Goal: Task Accomplishment & Management: Manage account settings

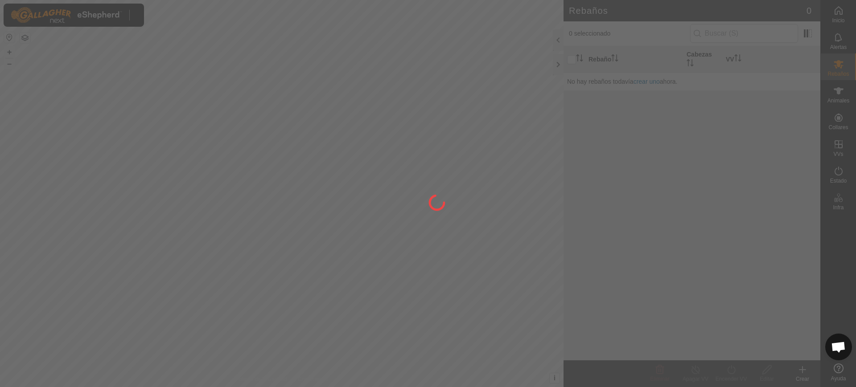
scroll to position [694, 0]
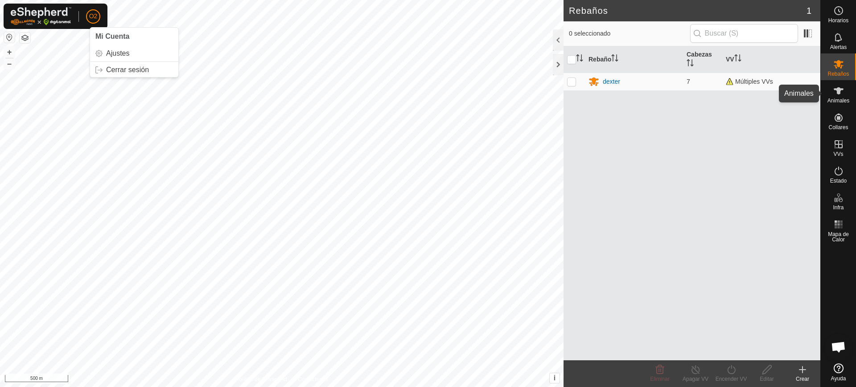
click at [850, 92] on div "Animales" at bounding box center [838, 93] width 35 height 27
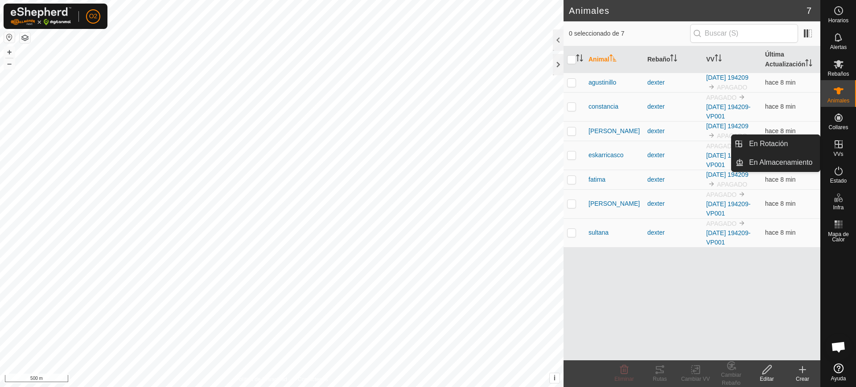
click at [842, 148] on icon at bounding box center [838, 144] width 11 height 11
click at [797, 148] on link "En Rotación" at bounding box center [781, 144] width 76 height 18
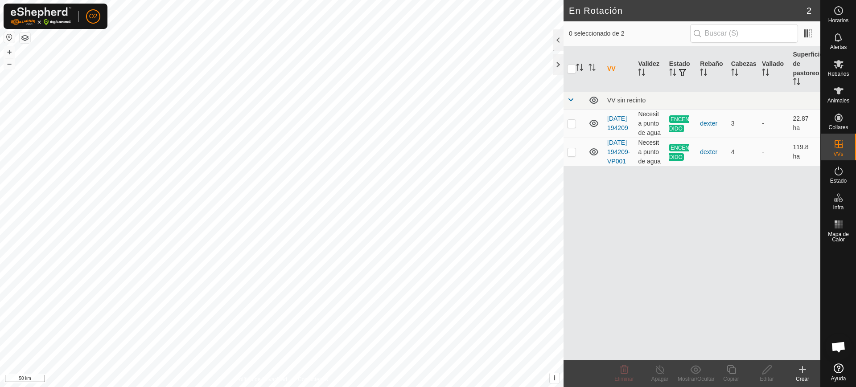
click at [8, 32] on button "button" at bounding box center [9, 37] width 11 height 11
click at [94, 20] on span "O2" at bounding box center [93, 16] width 8 height 9
click at [126, 72] on link "Cerrar sesión" at bounding box center [134, 70] width 88 height 14
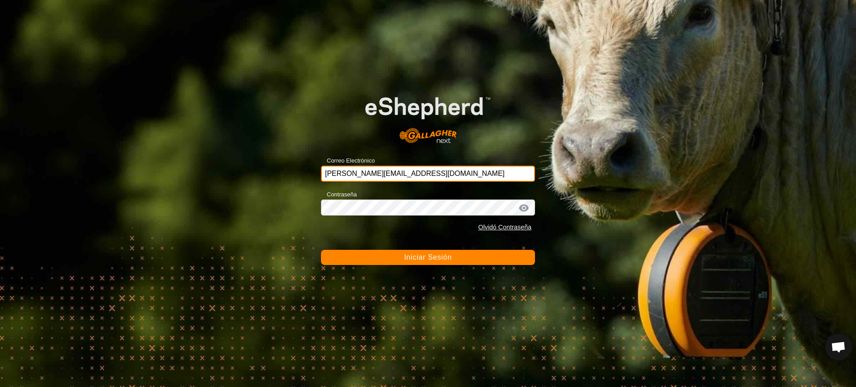
click at [408, 178] on input "[PERSON_NAME][EMAIL_ADDRESS][DOMAIN_NAME]" at bounding box center [428, 174] width 214 height 16
type input "[EMAIL_ADDRESS][DOMAIN_NAME]"
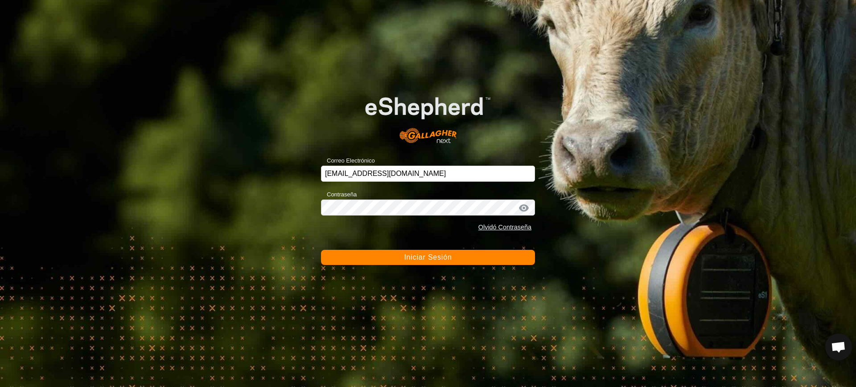
click at [418, 259] on span "Iniciar Sesión" at bounding box center [428, 258] width 48 height 8
